Goal: Complete application form

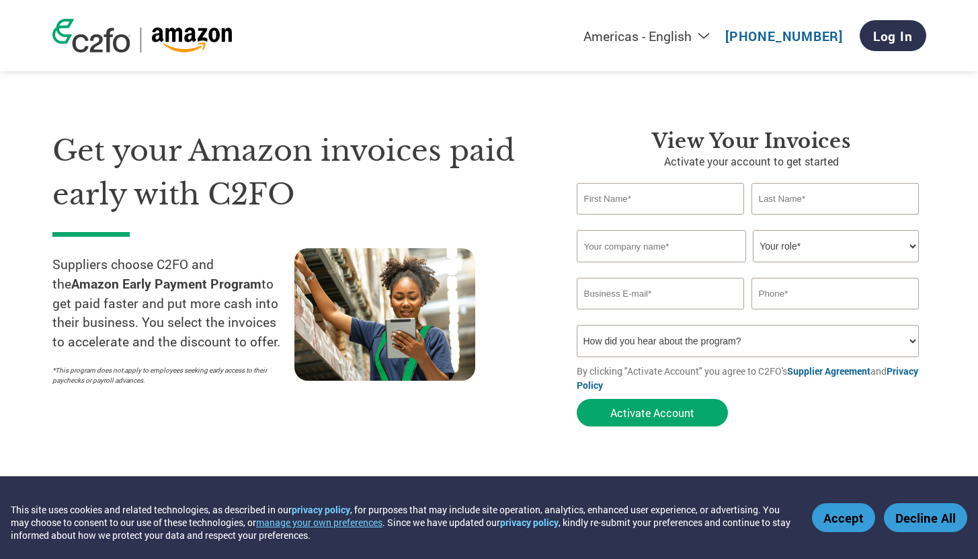
click at [659, 198] on input "text" at bounding box center [661, 199] width 168 height 32
type input "April"
type input "Mueller"
type input "april.mueller@level10cfo.com"
click at [660, 256] on input "text" at bounding box center [661, 246] width 169 height 32
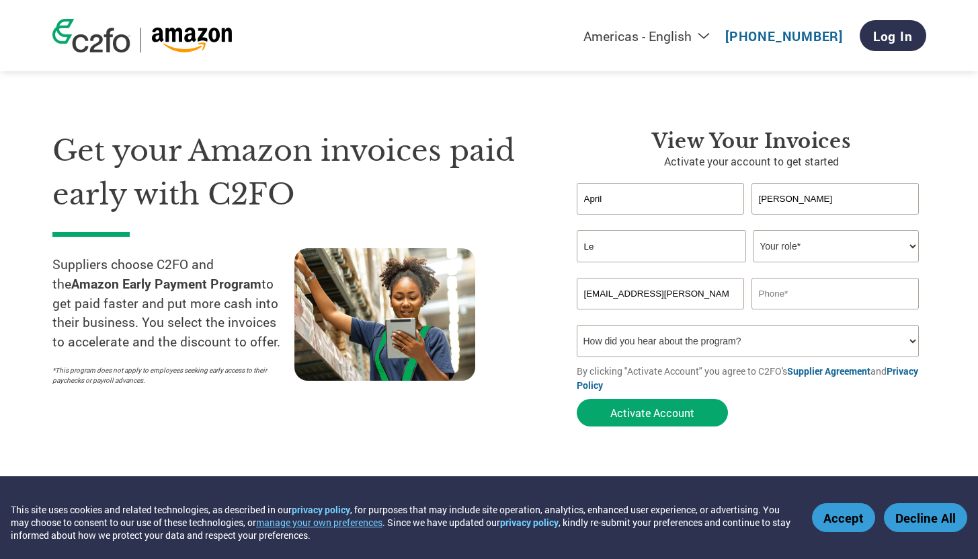
type input "L"
type input "Catalyst Marketing Agency"
select select "CONTROLLER"
click at [794, 300] on input "text" at bounding box center [836, 294] width 168 height 32
type input "3"
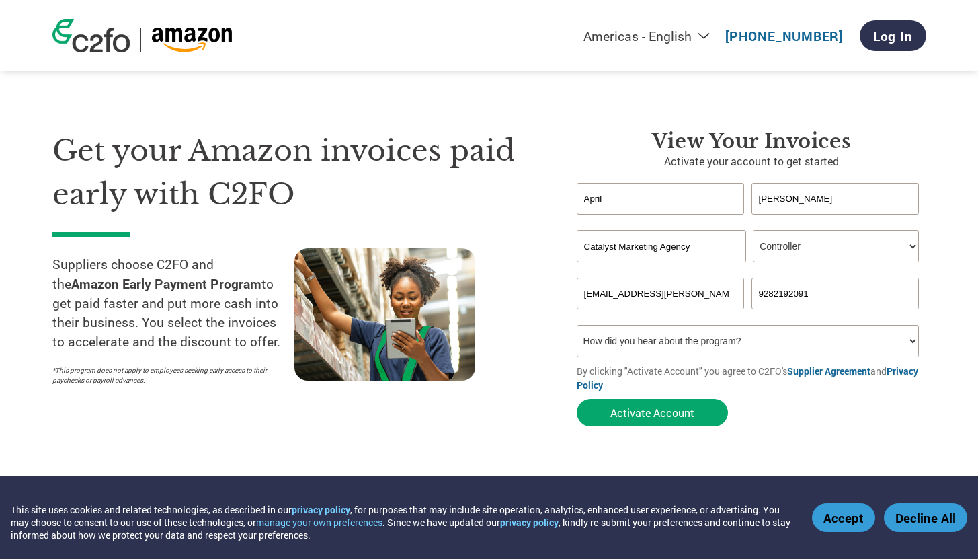
type input "9282192091"
click at [753, 339] on select "How did you hear about the program? Received a letter Email Social Media Online…" at bounding box center [748, 341] width 343 height 32
select select "Other"
click at [577, 327] on select "How did you hear about the program? Received a letter Email Social Media Online…" at bounding box center [748, 341] width 343 height 32
click at [654, 416] on button "Activate Account" at bounding box center [652, 413] width 151 height 28
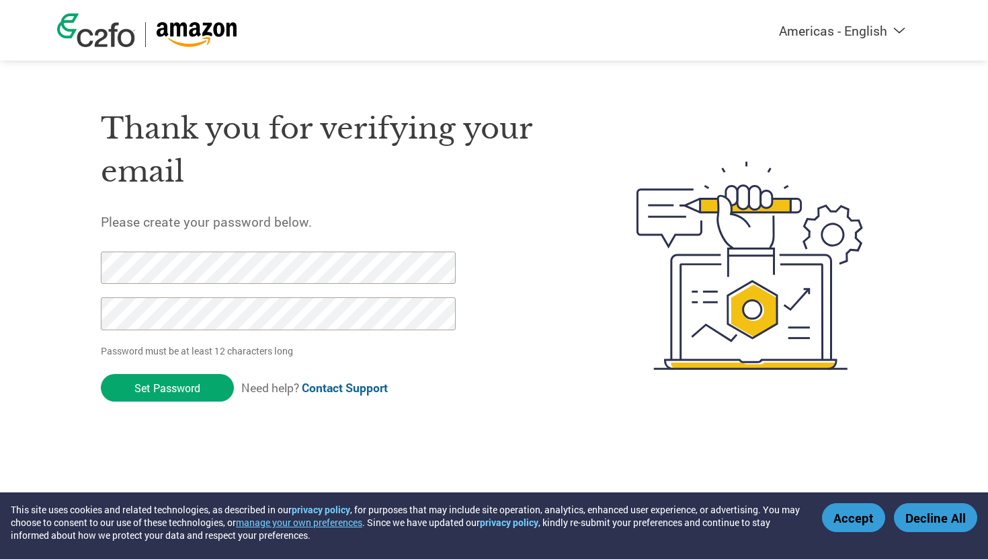
click at [661, 129] on img at bounding box center [751, 265] width 276 height 356
click at [265, 250] on div "Thank you for verifying your email Please create your password below. Password …" at bounding box center [337, 265] width 472 height 356
click at [341, 192] on h1 "Thank you for verifying your email" at bounding box center [337, 150] width 472 height 87
click at [264, 181] on h1 "Thank you for verifying your email" at bounding box center [337, 150] width 472 height 87
click at [190, 386] on input "Set Password" at bounding box center [167, 388] width 133 height 28
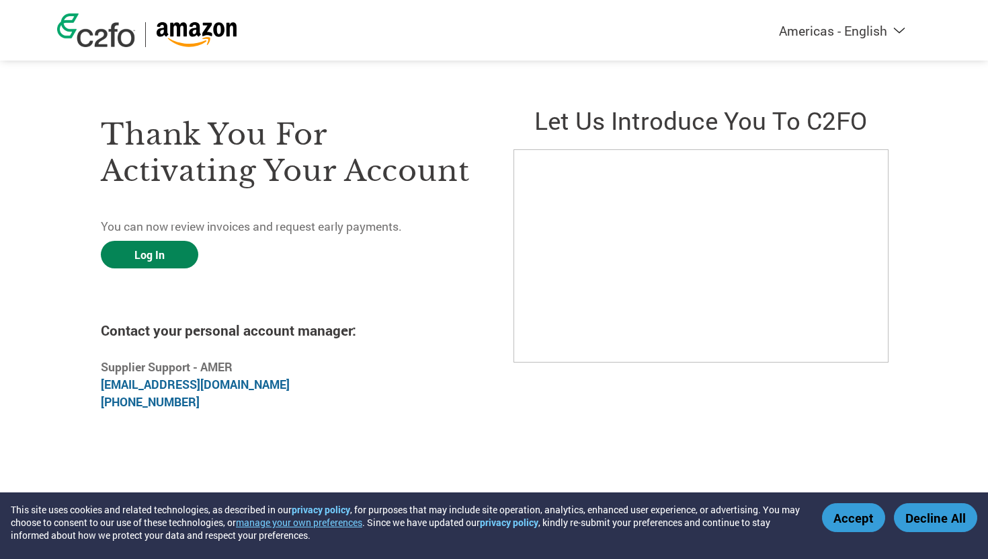
click at [178, 255] on link "Log In" at bounding box center [149, 255] width 97 height 28
